Goal: Information Seeking & Learning: Get advice/opinions

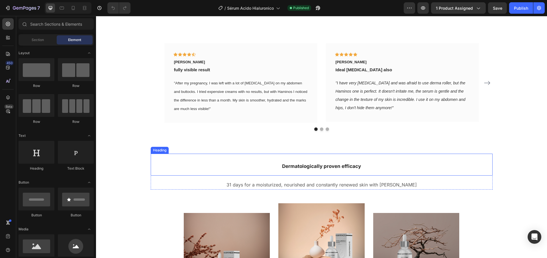
scroll to position [650, 0]
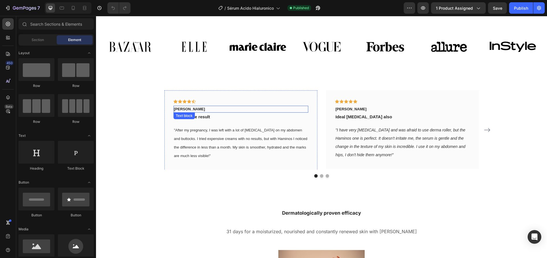
click at [187, 109] on p "[PERSON_NAME]" at bounding box center [241, 109] width 134 height 6
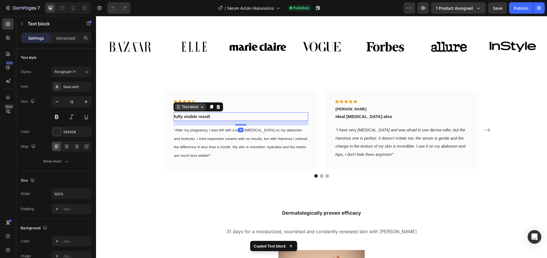
click at [192, 109] on div "Text block" at bounding box center [190, 106] width 19 height 5
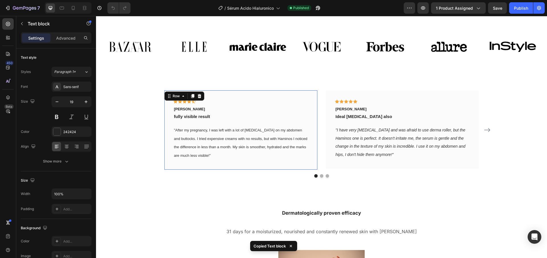
drag, startPoint x: 245, startPoint y: 96, endPoint x: 237, endPoint y: 98, distance: 8.3
click at [245, 96] on div "Icon Icon Icon Icon Icon Row [PERSON_NAME] Text block fully visible result Text…" at bounding box center [240, 129] width 153 height 79
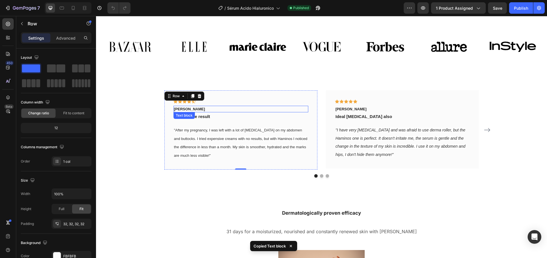
click at [193, 108] on p "[PERSON_NAME]" at bounding box center [241, 109] width 134 height 6
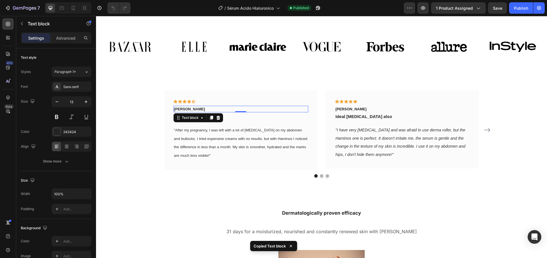
click at [193, 108] on p "[PERSON_NAME]" at bounding box center [241, 109] width 134 height 6
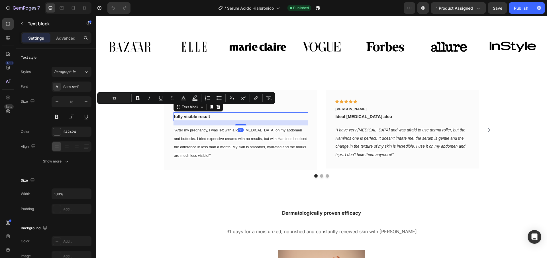
click at [208, 117] on span "fully visible result" at bounding box center [192, 116] width 36 height 5
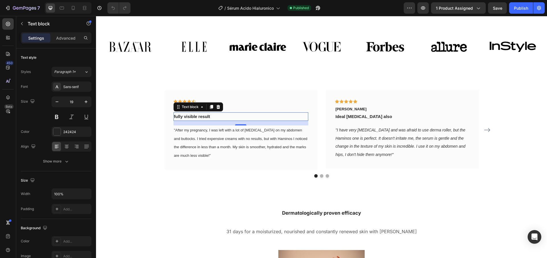
click at [209, 118] on span "fully visible result" at bounding box center [192, 116] width 36 height 5
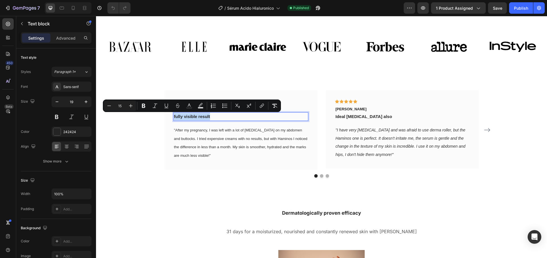
copy span "fully visible result"
click at [230, 131] on span ""After my pregnancy, I was left with a lot of [MEDICAL_DATA] on my abdomen and …" at bounding box center [240, 143] width 133 height 30
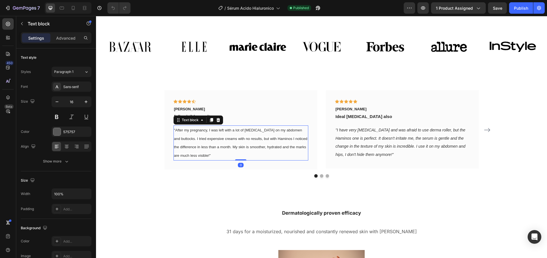
click at [230, 131] on span ""After my pregnancy, I was left with a lot of [MEDICAL_DATA] on my abdomen and …" at bounding box center [240, 143] width 133 height 30
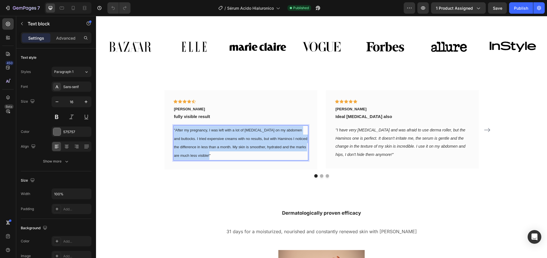
copy span ""After my pregnancy, I was left with a lot of [MEDICAL_DATA] on my abdomen and …"
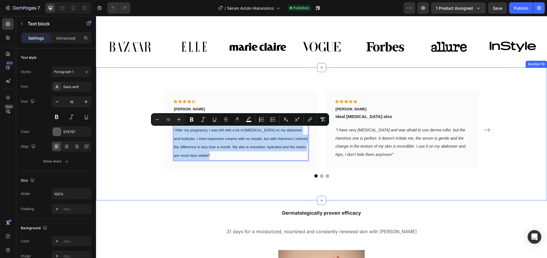
click at [387, 80] on div "Icon Icon Icon Icon Icon Row [PERSON_NAME] Text block fully visible result Text…" at bounding box center [321, 134] width 451 height 133
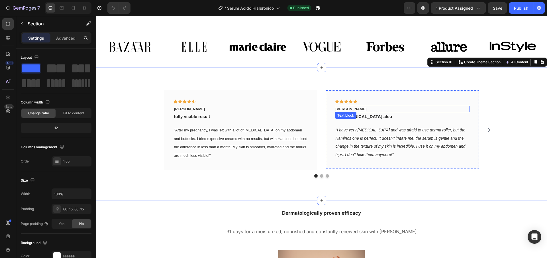
click at [345, 107] on p "[PERSON_NAME]" at bounding box center [403, 109] width 134 height 6
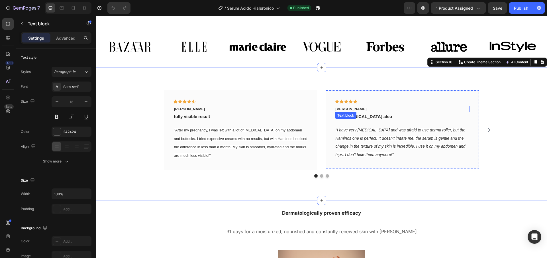
click at [345, 107] on p "[PERSON_NAME]" at bounding box center [403, 109] width 134 height 6
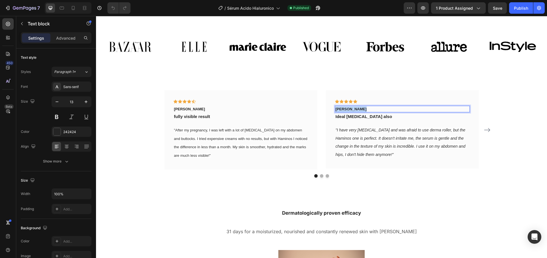
click at [345, 107] on p "[PERSON_NAME]" at bounding box center [403, 109] width 134 height 6
copy p "[PERSON_NAME]"
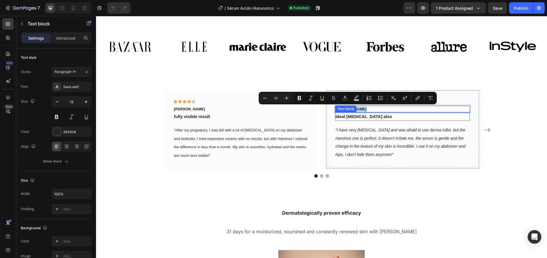
click at [357, 117] on span "Ideal [MEDICAL_DATA] also" at bounding box center [364, 116] width 57 height 5
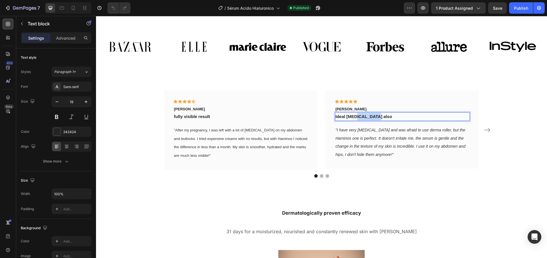
click at [357, 117] on span "Ideal [MEDICAL_DATA] also" at bounding box center [364, 116] width 57 height 5
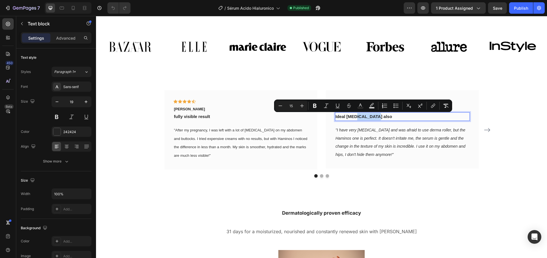
copy span "Ideal [MEDICAL_DATA] also"
click at [344, 134] on p ""I have very [MEDICAL_DATA] and was afraid to use derma roller, but the Haminos…" at bounding box center [403, 142] width 134 height 33
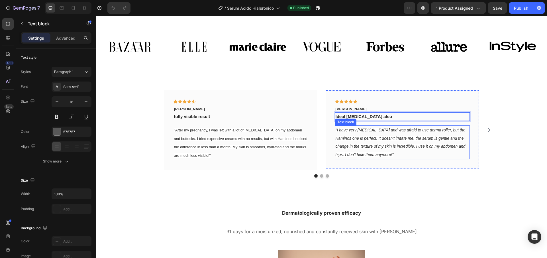
click at [344, 134] on p ""I have very [MEDICAL_DATA] and was afraid to use derma roller, but the Haminos…" at bounding box center [403, 142] width 134 height 33
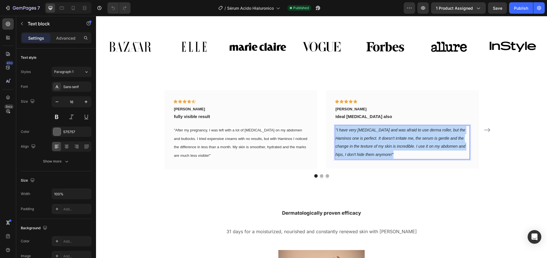
click at [344, 134] on p ""I have very [MEDICAL_DATA] and was afraid to use derma roller, but the Haminos…" at bounding box center [403, 142] width 134 height 33
copy icon ""I have very [MEDICAL_DATA] and was afraid to use derma roller, but the Haminos…"
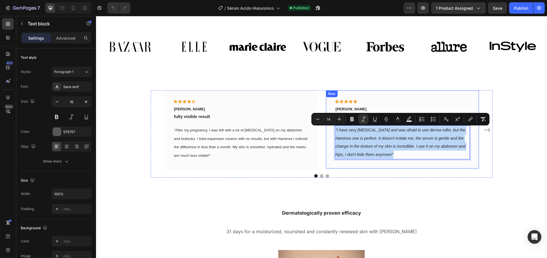
click at [485, 144] on div "Icon Icon Icon Icon Icon Row [PERSON_NAME] Text block fully visible result Text…" at bounding box center [322, 129] width 342 height 79
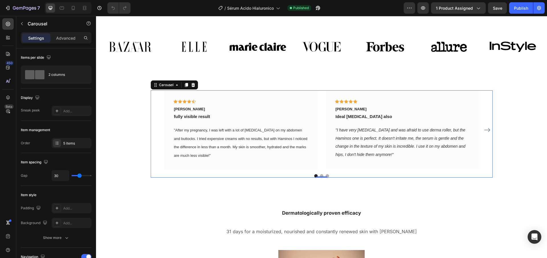
click at [485, 130] on icon "Carousel Next Arrow" at bounding box center [487, 130] width 6 height 4
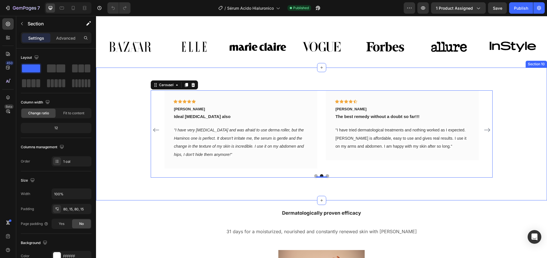
drag, startPoint x: 511, startPoint y: 171, endPoint x: 494, endPoint y: 151, distance: 25.9
click at [511, 171] on div "Icon Icon Icon Icon Icon Row [PERSON_NAME] Text block fully visible result Text…" at bounding box center [321, 133] width 442 height 87
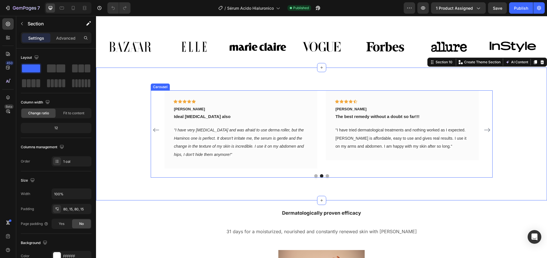
click at [487, 131] on icon "Carousel Next Arrow" at bounding box center [487, 129] width 7 height 7
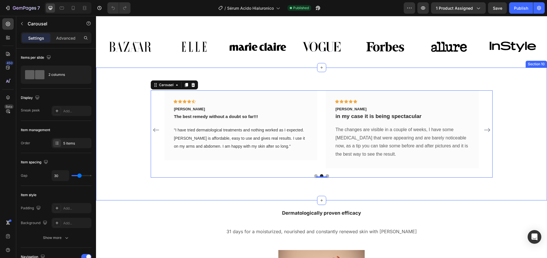
click at [530, 164] on div "Icon Icon Icon Icon Icon Row [PERSON_NAME] Text block fully visible result Text…" at bounding box center [321, 133] width 442 height 87
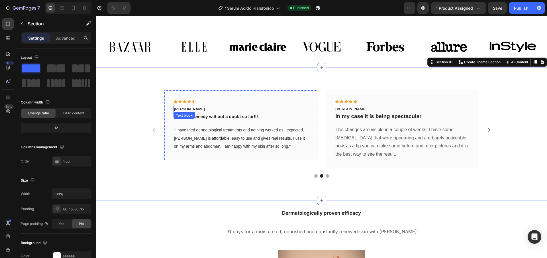
click at [182, 109] on p "[PERSON_NAME]" at bounding box center [241, 109] width 134 height 6
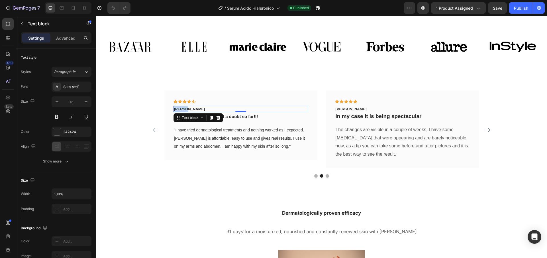
click at [182, 109] on p "[PERSON_NAME]" at bounding box center [241, 109] width 134 height 6
copy p "[PERSON_NAME]"
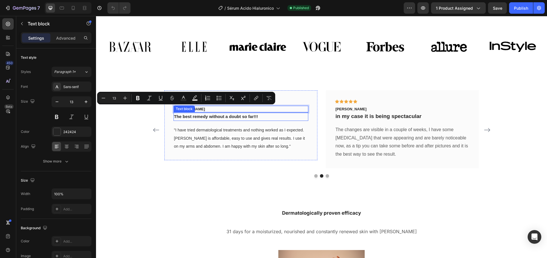
click at [200, 117] on span "The best remedy without a doubt so far!!!" at bounding box center [216, 116] width 84 height 5
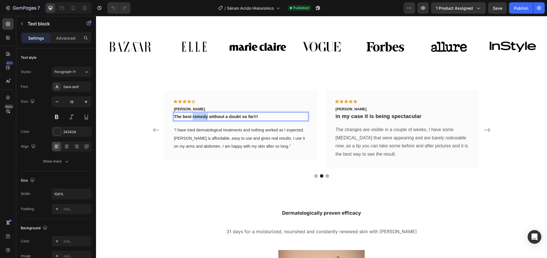
click at [200, 117] on span "The best remedy without a doubt so far!!!" at bounding box center [216, 116] width 84 height 5
copy span "The best remedy without a doubt so far!!!"
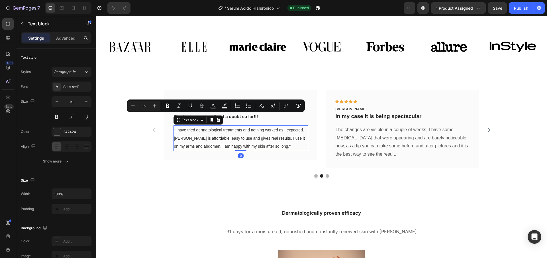
click at [248, 139] on span ""I have tried dermatological treatments and nothing worked as I expected. [PERS…" at bounding box center [239, 138] width 131 height 21
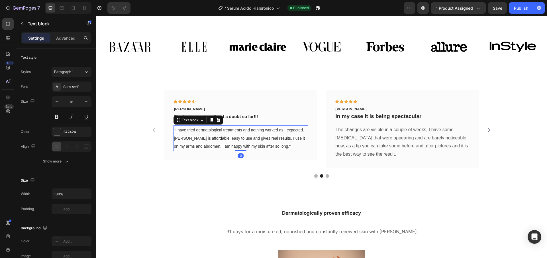
click at [248, 139] on span ""I have tried dermatological treatments and nothing worked as I expected. [PERS…" at bounding box center [239, 138] width 131 height 21
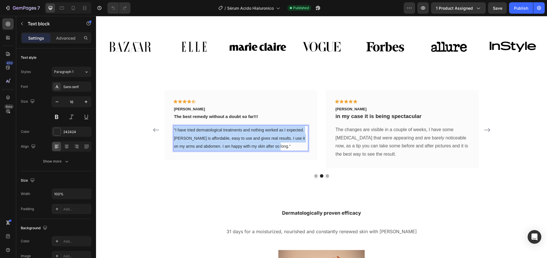
click at [248, 139] on span ""I have tried dermatological treatments and nothing worked as I expected. [PERS…" at bounding box center [239, 138] width 131 height 21
copy span ""I have tried dermatological treatments and nothing worked as I expected. [PERS…"
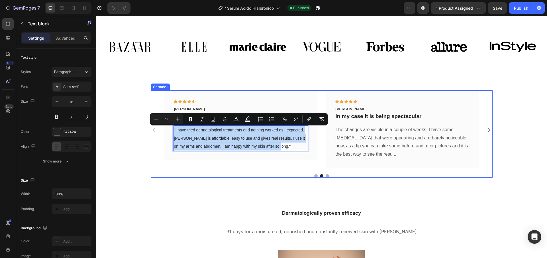
click at [489, 130] on icon "Carousel Next Arrow" at bounding box center [487, 130] width 6 height 4
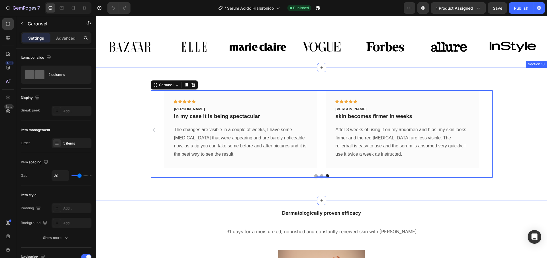
click at [514, 140] on div "Icon Icon Icon Icon Icon Row [PERSON_NAME] Text block fully visible result Text…" at bounding box center [321, 133] width 442 height 87
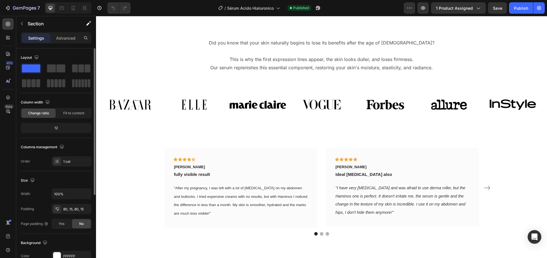
scroll to position [627, 0]
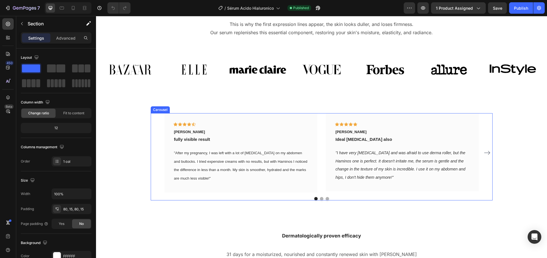
click at [488, 153] on icon "Carousel Next Arrow" at bounding box center [487, 152] width 7 height 7
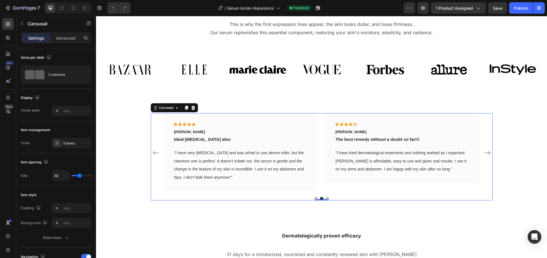
click at [488, 153] on icon "Carousel Next Arrow" at bounding box center [487, 153] width 6 height 4
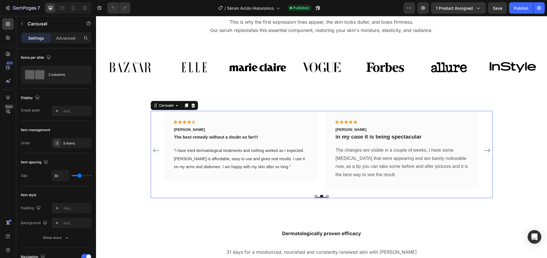
click at [488, 153] on icon "Carousel Next Arrow" at bounding box center [487, 150] width 7 height 7
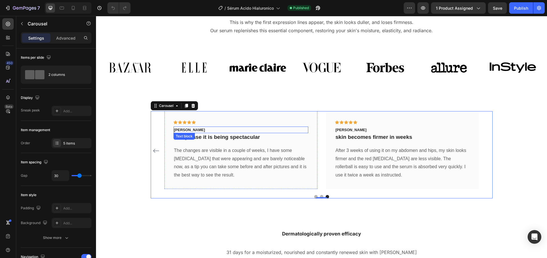
click at [191, 130] on p "[PERSON_NAME]" at bounding box center [241, 130] width 134 height 6
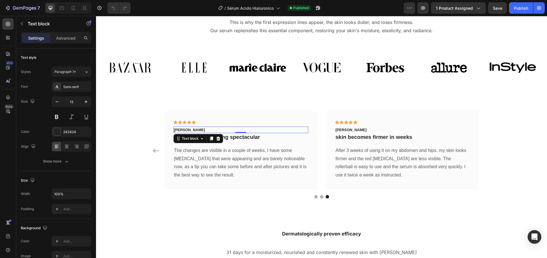
click at [191, 130] on p "[PERSON_NAME]" at bounding box center [241, 130] width 134 height 6
copy p "[PERSON_NAME]"
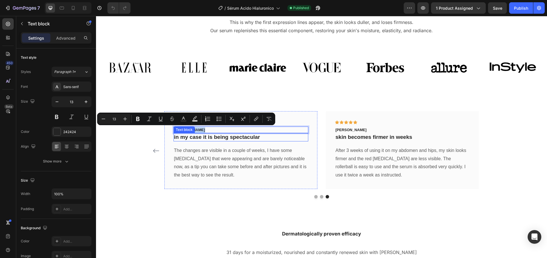
click at [208, 138] on p "in my case it is being spectacular" at bounding box center [241, 137] width 134 height 7
click at [207, 138] on p "in my case it is being spectacular" at bounding box center [241, 137] width 134 height 7
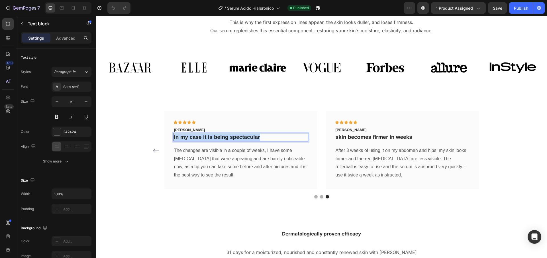
click at [207, 138] on p "in my case it is being spectacular" at bounding box center [241, 137] width 134 height 7
copy p "in my case it is being spectacular"
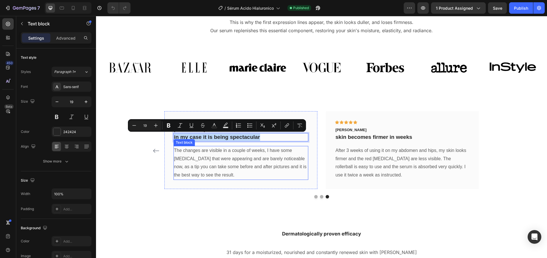
click at [213, 154] on p "The changes are visible in a couple of weeks, I have some [MEDICAL_DATA] that w…" at bounding box center [241, 162] width 134 height 33
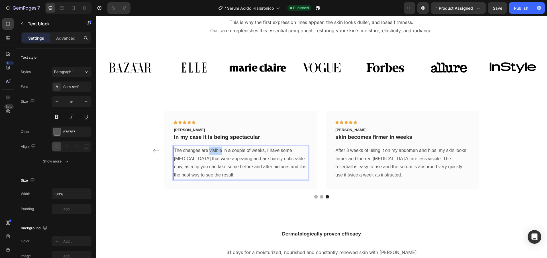
click at [213, 154] on p "The changes are visible in a couple of weeks, I have some [MEDICAL_DATA] that w…" at bounding box center [241, 162] width 134 height 33
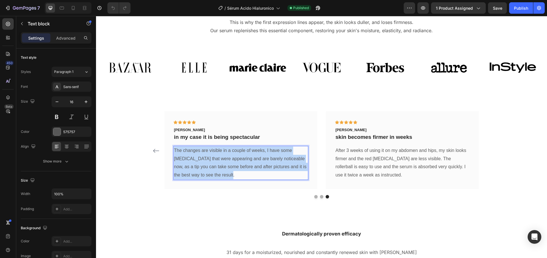
click at [213, 154] on p "The changes are visible in a couple of weeks, I have some [MEDICAL_DATA] that w…" at bounding box center [241, 162] width 134 height 33
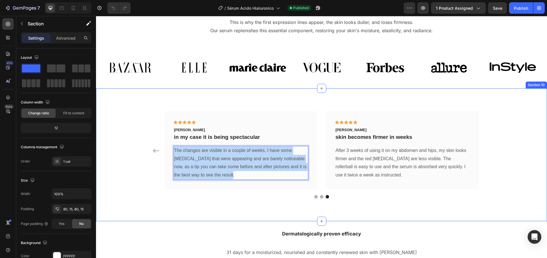
click at [499, 150] on div "Icon Icon Icon Icon Icon Row [PERSON_NAME] Text block fully visible result Text…" at bounding box center [321, 154] width 442 height 87
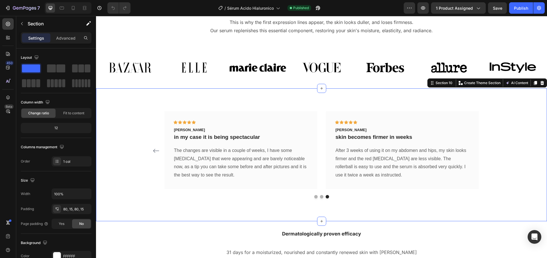
click at [510, 201] on div "Icon Icon Icon Icon Icon Row [PERSON_NAME] Text block fully visible result Text…" at bounding box center [321, 154] width 451 height 133
click at [346, 130] on p "[PERSON_NAME]" at bounding box center [403, 130] width 134 height 6
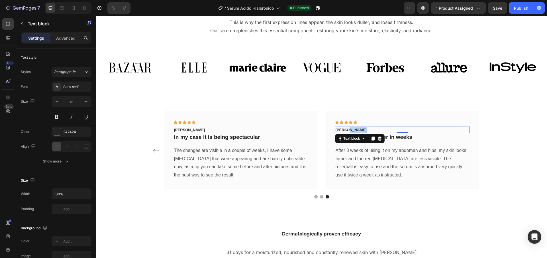
click at [346, 130] on p "[PERSON_NAME]" at bounding box center [403, 130] width 134 height 6
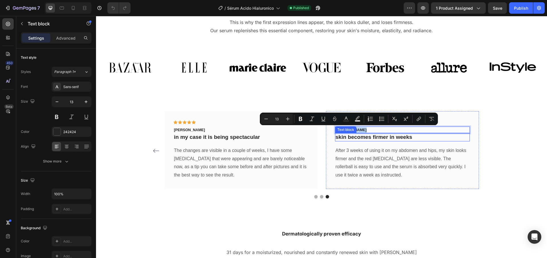
click at [369, 138] on p "skin becomes firmer in weeks" at bounding box center [403, 137] width 134 height 7
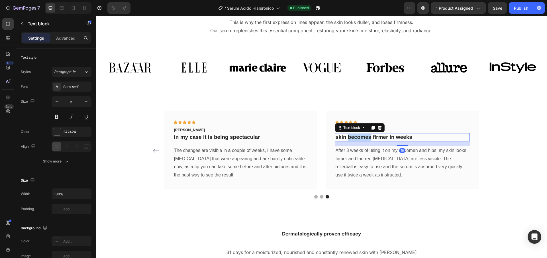
click at [369, 138] on p "skin becomes firmer in weeks" at bounding box center [403, 137] width 134 height 7
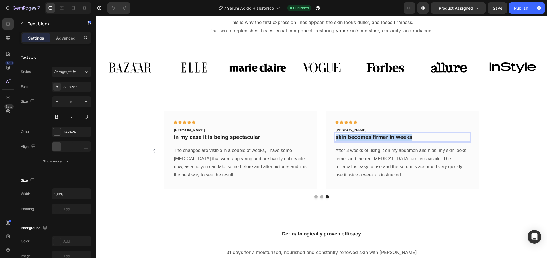
click at [369, 138] on p "skin becomes firmer in weeks" at bounding box center [403, 137] width 134 height 7
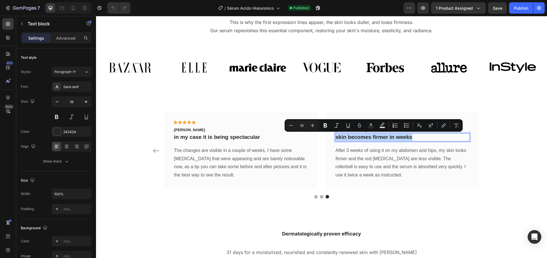
click at [369, 138] on p "skin becomes firmer in weeks" at bounding box center [403, 137] width 134 height 7
click at [351, 154] on p "After 3 weeks of using it on my abdomen and hips, my skin looks firmer and the …" at bounding box center [403, 162] width 134 height 33
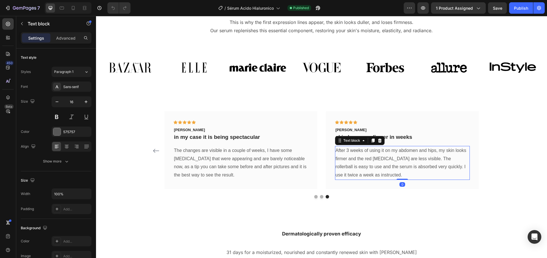
click at [351, 154] on p "After 3 weeks of using it on my abdomen and hips, my skin looks firmer and the …" at bounding box center [403, 162] width 134 height 33
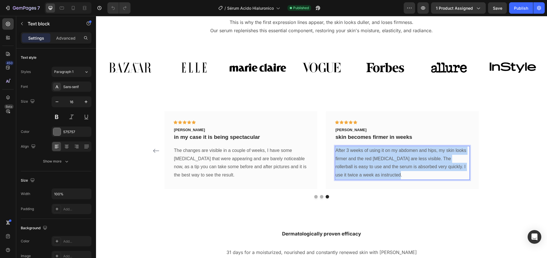
click at [351, 154] on p "After 3 weeks of using it on my abdomen and hips, my skin looks firmer and the …" at bounding box center [403, 162] width 134 height 33
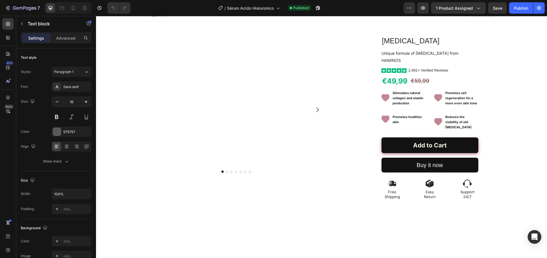
scroll to position [0, 0]
